Goal: Task Accomplishment & Management: Manage account settings

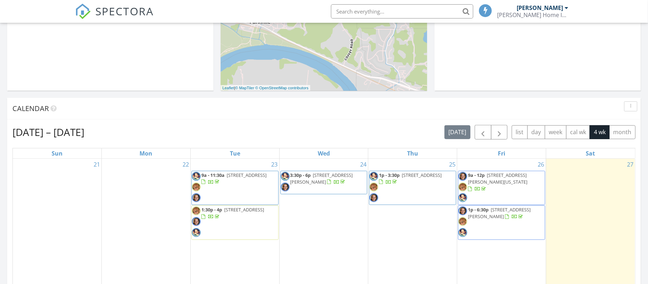
drag, startPoint x: 646, startPoint y: 70, endPoint x: 648, endPoint y: 139, distance: 69.4
click at [648, 139] on html "SPECTORA Mark Duncan Duncan Home Inspections Role: Inspector Change Role Dashbo…" at bounding box center [324, 285] width 648 height 1001
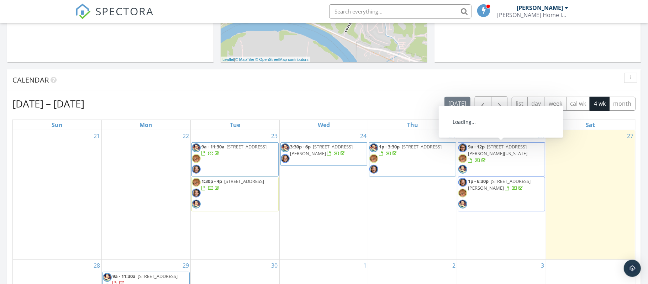
click at [496, 186] on span "1705 N . Jones Court, Independence 64058" at bounding box center [499, 184] width 63 height 13
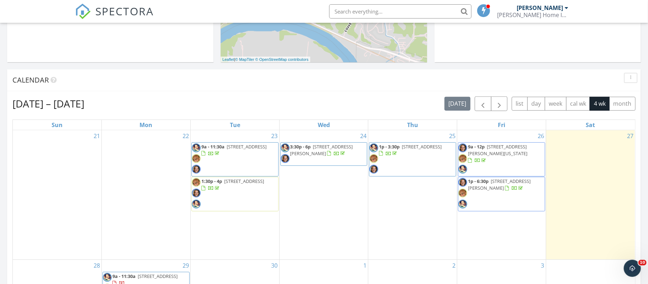
scroll to position [0, 0]
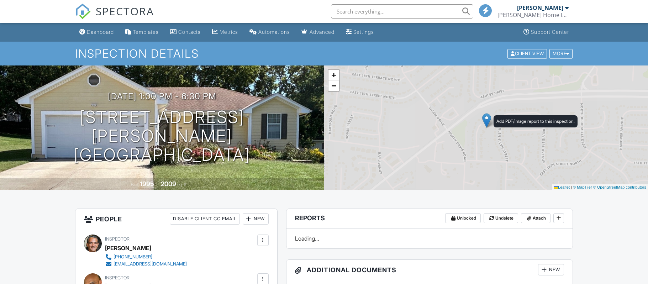
scroll to position [77, 0]
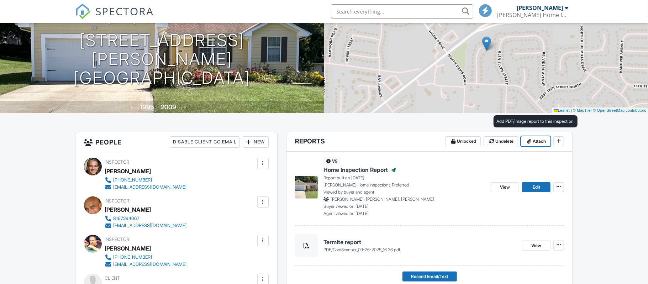
click at [533, 142] on span "Attach" at bounding box center [539, 141] width 13 height 7
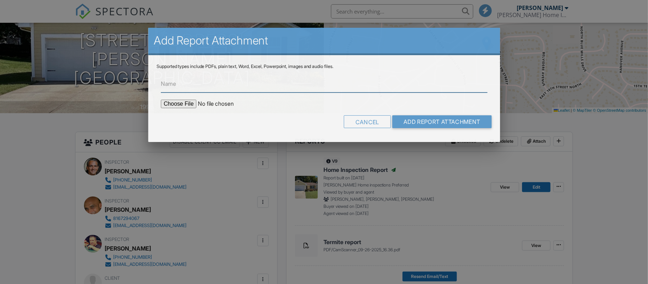
click at [177, 84] on input "Name" at bounding box center [324, 83] width 326 height 17
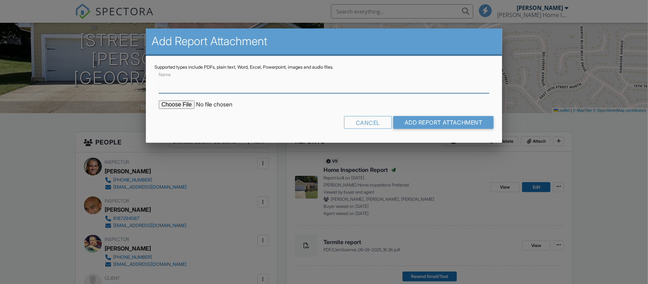
click at [177, 84] on input "Name" at bounding box center [324, 84] width 331 height 17
click at [179, 106] on input "file" at bounding box center [219, 104] width 121 height 9
type input "Sewer Scope"
type input "C:\fakepath\1705 N Jones Court, Independence MO 64058 9 26 25.pdf"
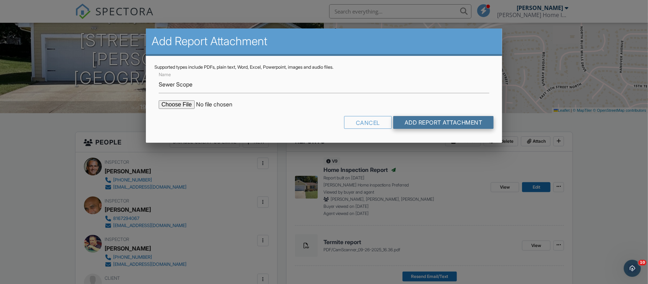
click at [422, 121] on input "Add Report Attachment" at bounding box center [443, 122] width 101 height 13
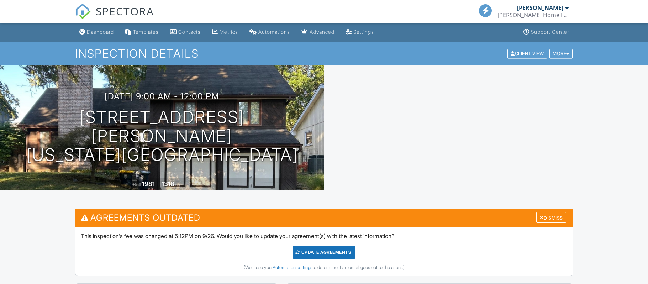
scroll to position [141, 0]
click at [105, 32] on div "Dashboard" at bounding box center [100, 32] width 27 height 6
